Goal: Navigation & Orientation: Find specific page/section

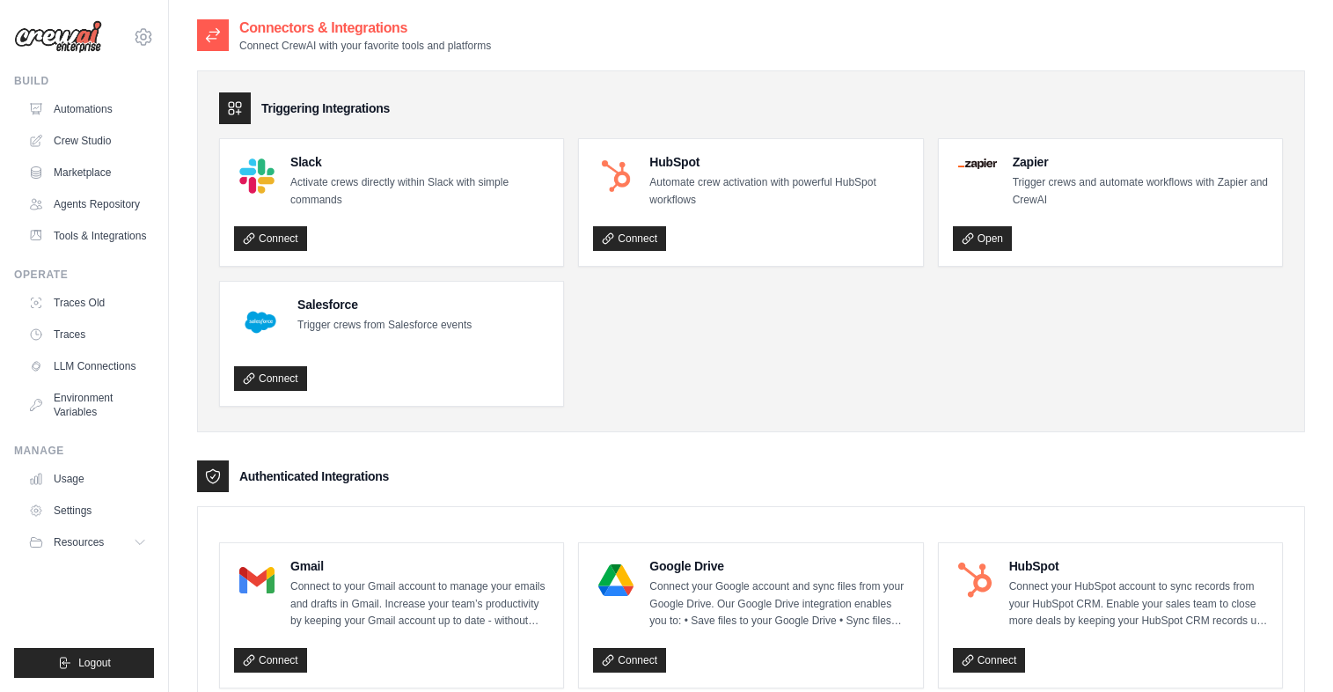
scroll to position [211, 0]
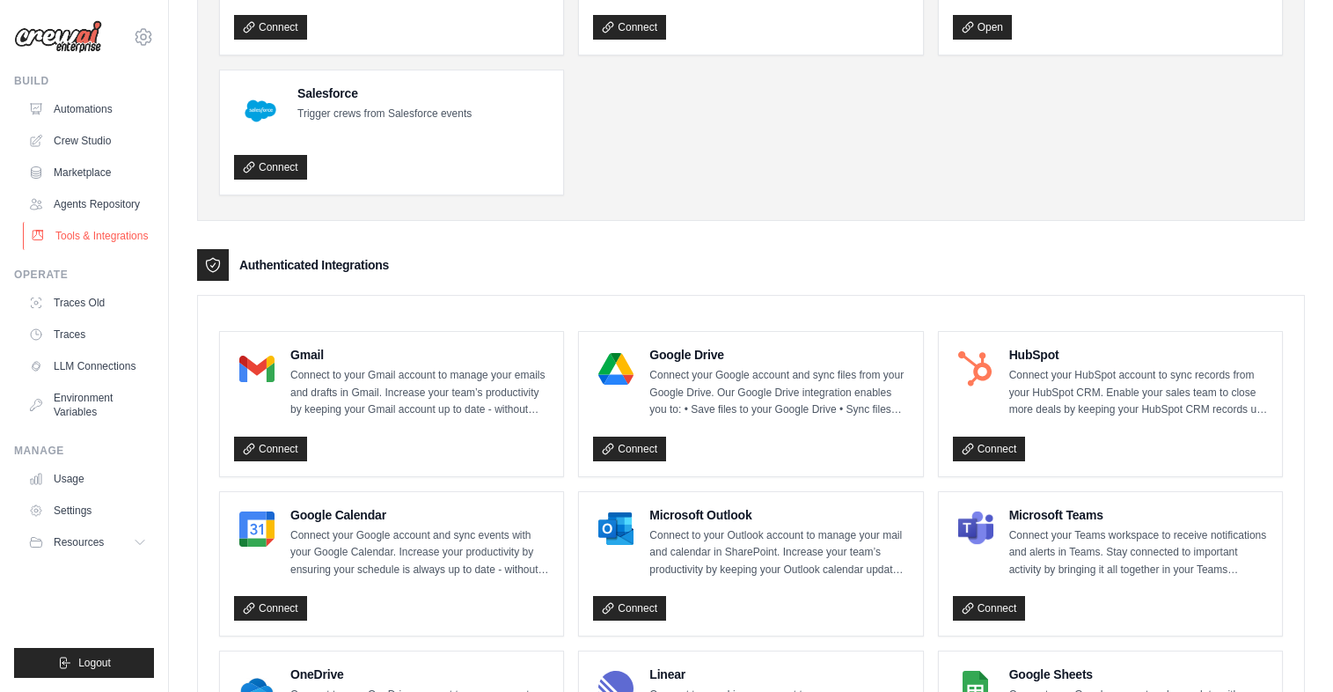
click at [119, 231] on link "Tools & Integrations" at bounding box center [89, 236] width 133 height 28
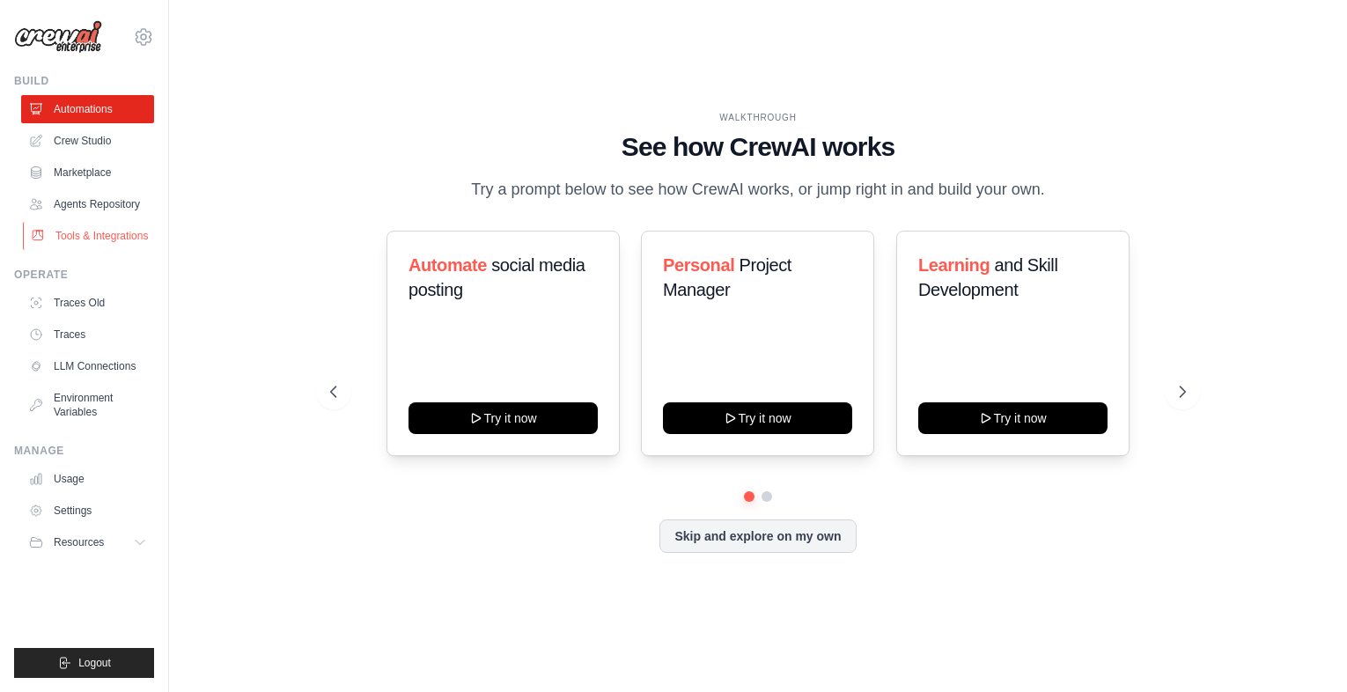
click at [90, 237] on link "Tools & Integrations" at bounding box center [89, 236] width 133 height 28
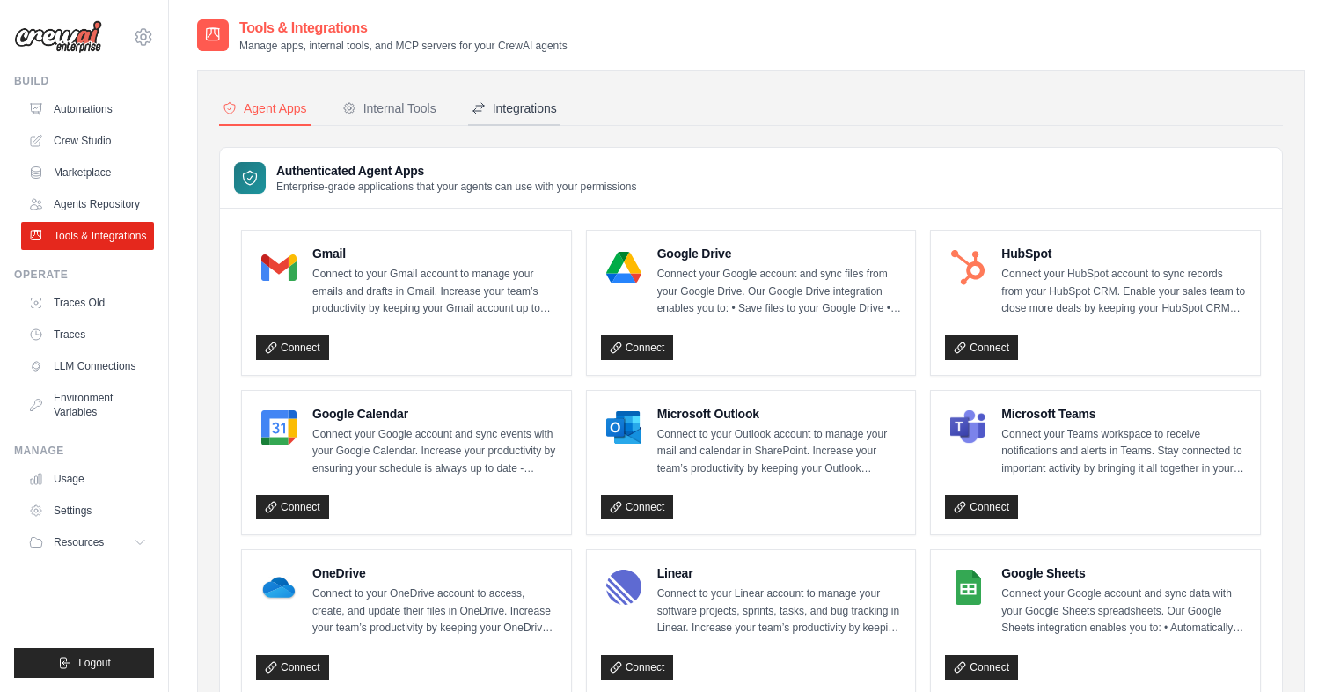
click at [488, 97] on button "Integrations" at bounding box center [514, 108] width 92 height 33
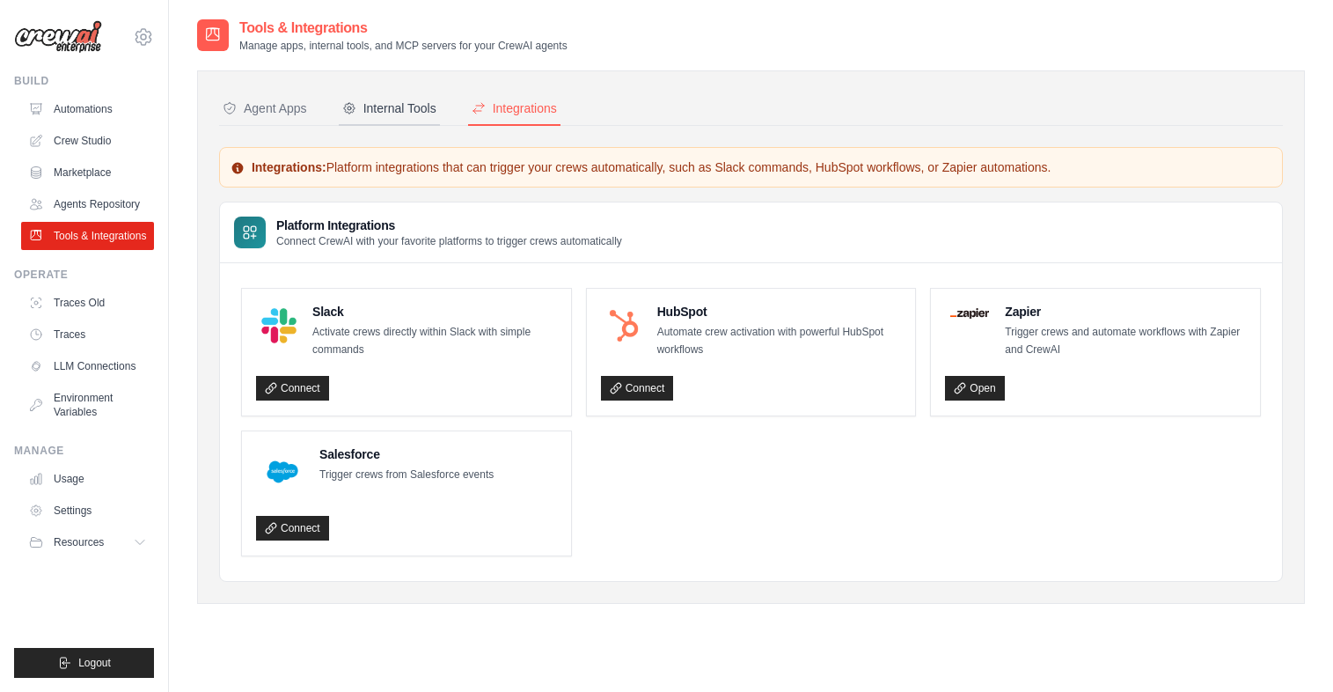
click at [381, 109] on div "Internal Tools" at bounding box center [389, 108] width 94 height 18
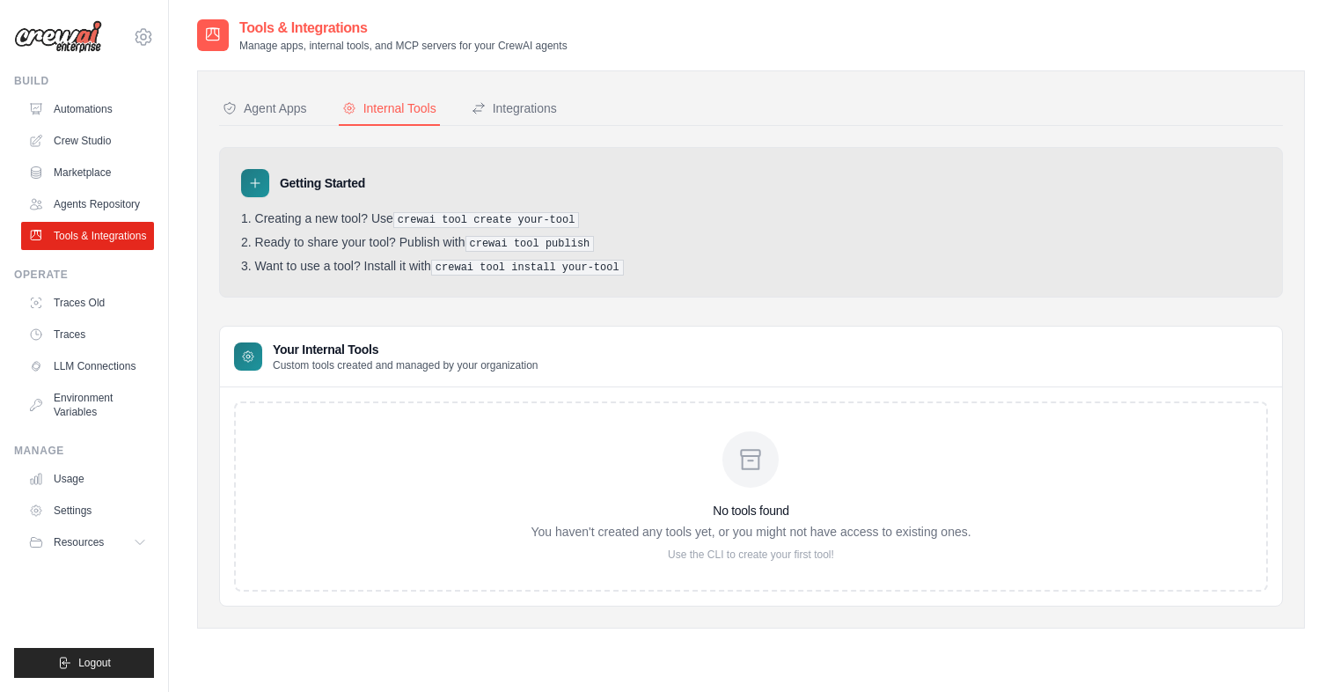
click at [282, 105] on div "Agent Apps" at bounding box center [265, 108] width 84 height 18
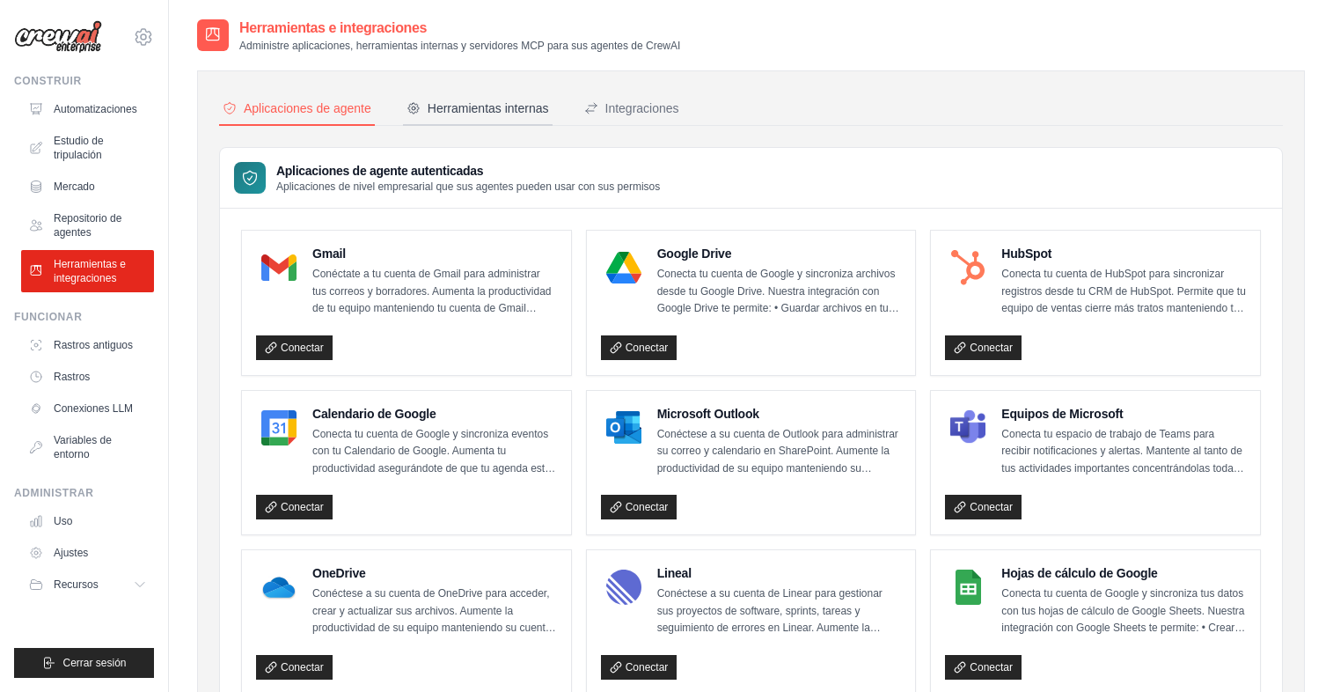
click at [464, 106] on font "Herramientas internas" at bounding box center [488, 108] width 121 height 14
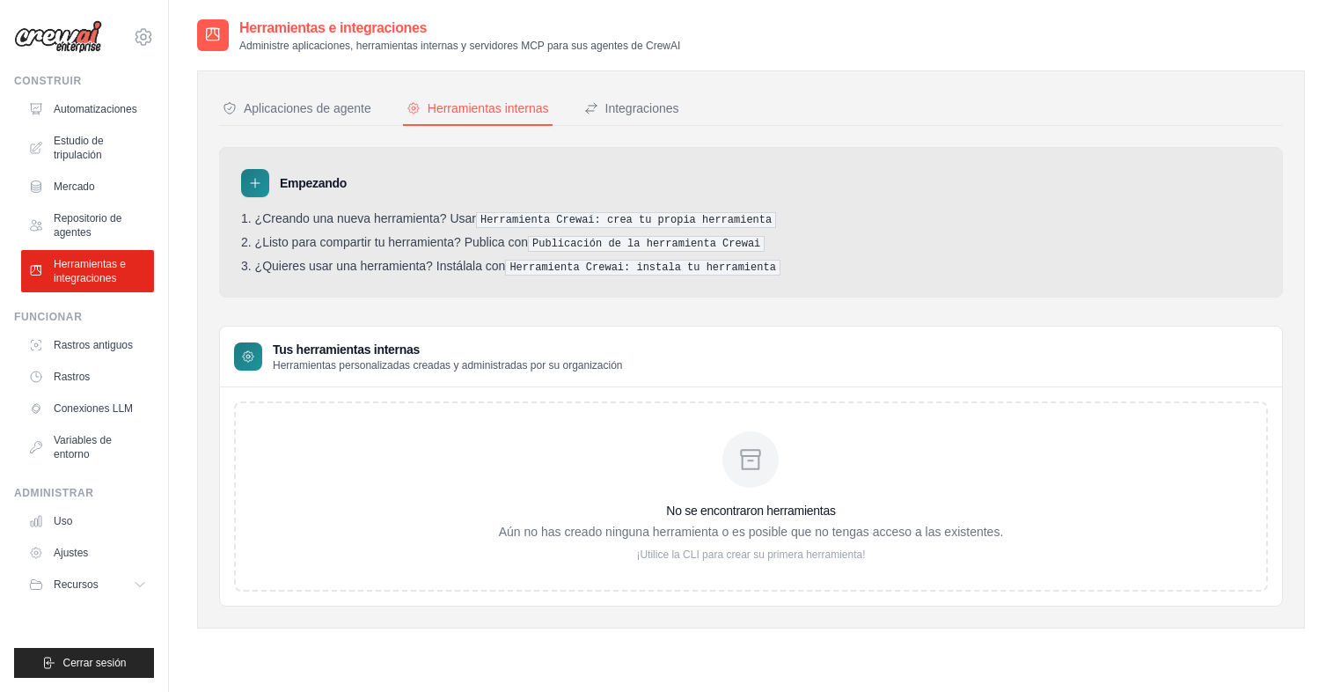
click at [347, 117] on button "Aplicaciones de agente" at bounding box center [297, 108] width 156 height 33
